Goal: Information Seeking & Learning: Learn about a topic

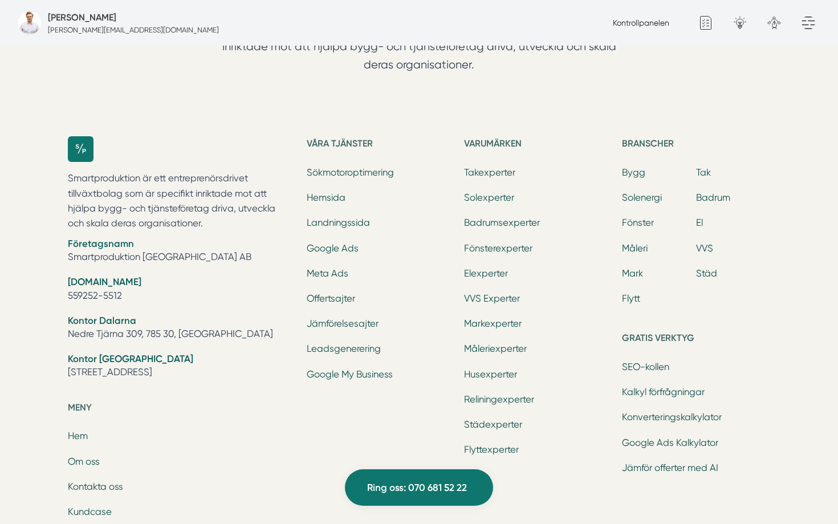
scroll to position [3495, 0]
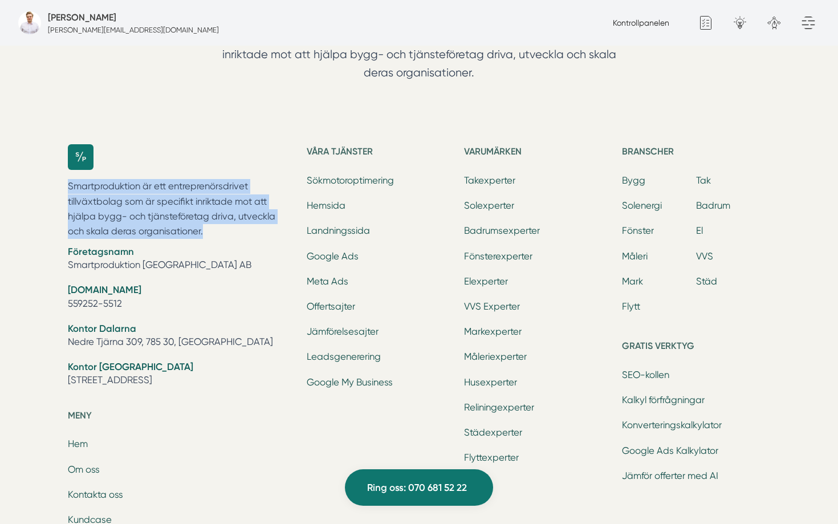
drag, startPoint x: 67, startPoint y: 251, endPoint x: 207, endPoint y: 296, distance: 146.6
click at [207, 239] on p "Smartproduktion är ett entreprenörsdrivet tillväxtbolag som är specifikt inrikt…" at bounding box center [180, 209] width 225 height 60
copy p "Smartproduktion är ett entreprenörsdrivet tillväxtbolag som är specifikt inrikt…"
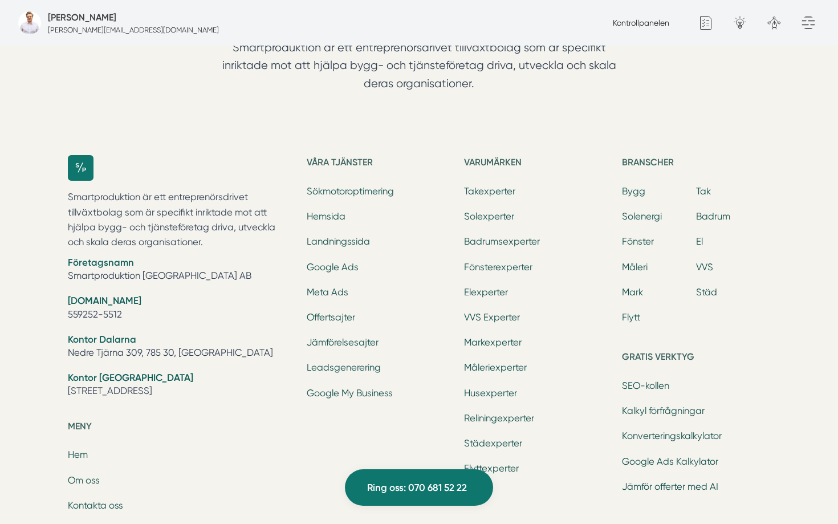
scroll to position [3490, 0]
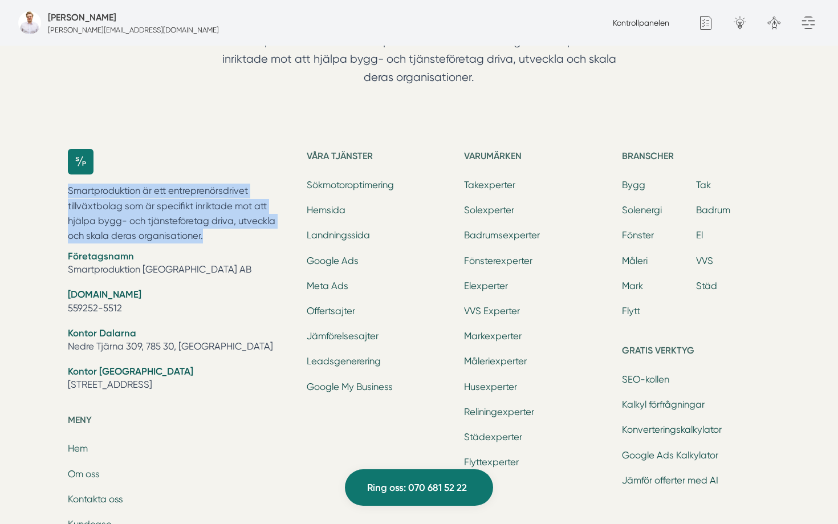
drag, startPoint x: 67, startPoint y: 278, endPoint x: 232, endPoint y: 325, distance: 172.0
click at [232, 325] on div "Smartproduktion är ett entreprenörsdrivet tillväxtbolag som är specifikt inrikt…" at bounding box center [419, 436] width 730 height 611
copy p "Smartproduktion är ett entreprenörsdrivet tillväxtbolag som är specifikt inrikt…"
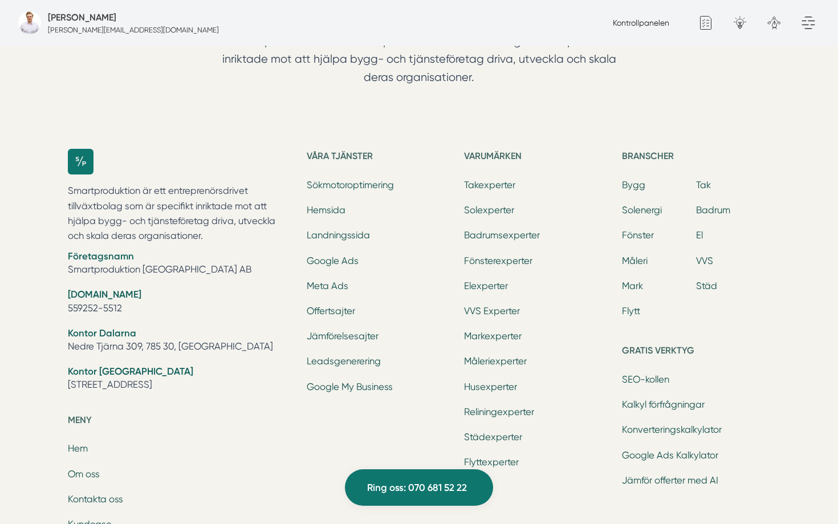
click at [689, 20] on div "Generellt Google Analytics Generellt formulär Popup formulär Mindre formulär Sö…" at bounding box center [700, 22] width 34 height 23
